Goal: Task Accomplishment & Management: Manage account settings

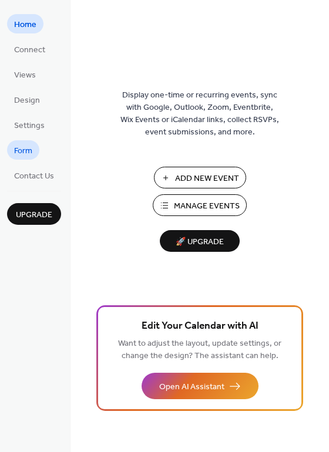
click at [28, 157] on span "Form" at bounding box center [23, 151] width 18 height 12
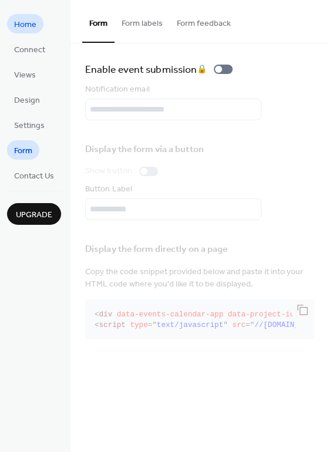
click at [32, 31] on span "Home" at bounding box center [25, 25] width 22 height 12
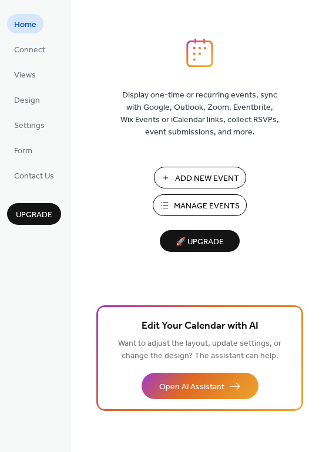
click at [206, 202] on span "Manage Events" at bounding box center [207, 206] width 66 height 12
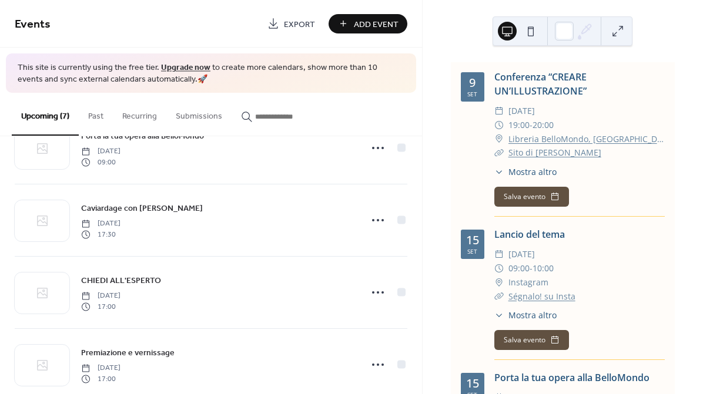
scroll to position [202, 0]
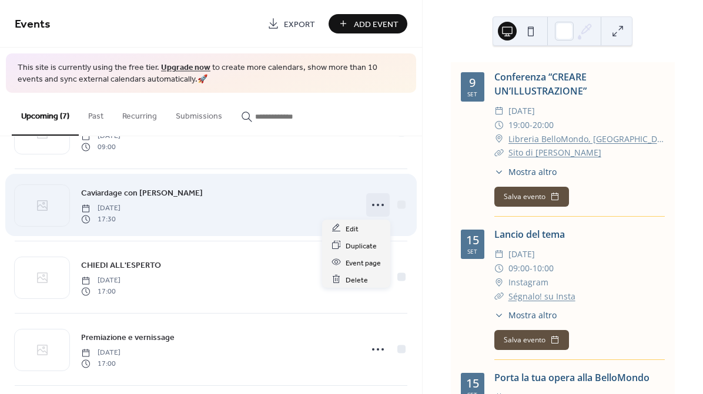
click at [376, 205] on icon at bounding box center [377, 205] width 19 height 19
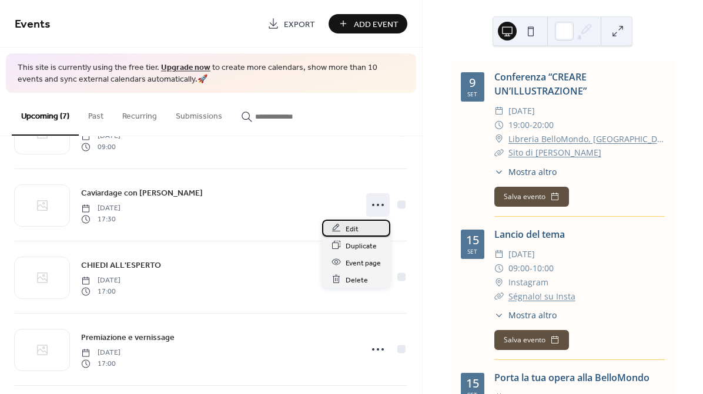
click at [371, 229] on div "Edit" at bounding box center [356, 228] width 68 height 17
